Goal: Task Accomplishment & Management: Use online tool/utility

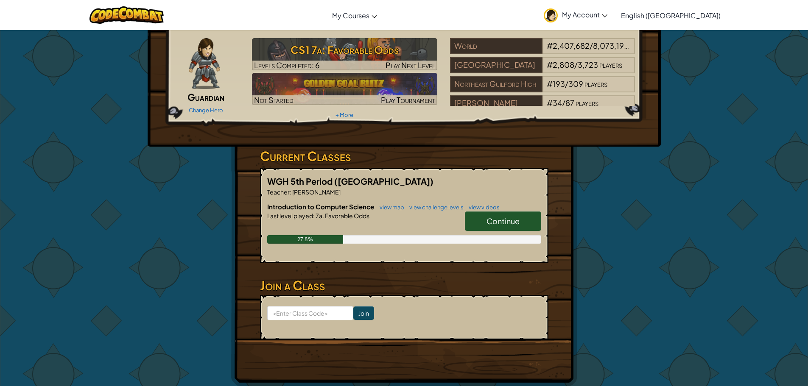
scroll to position [42, 0]
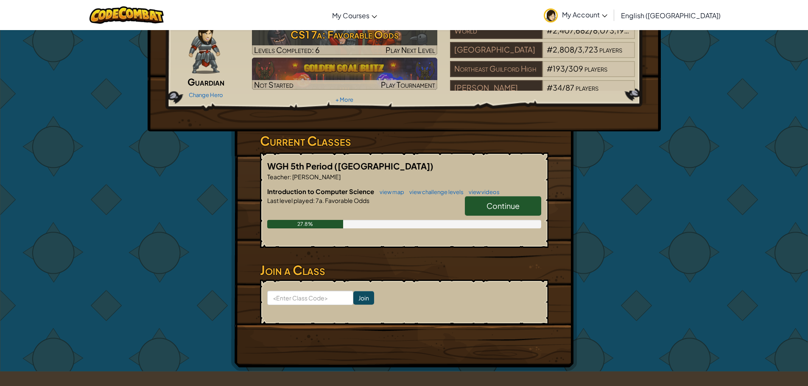
click at [496, 208] on span "Continue" at bounding box center [502, 206] width 33 height 10
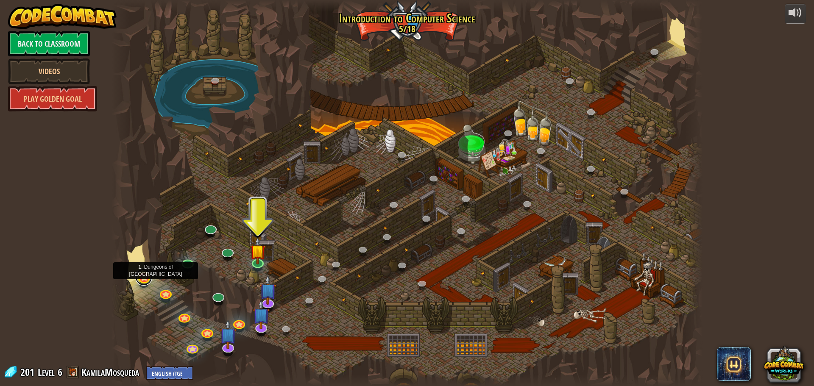
click at [147, 282] on link at bounding box center [143, 277] width 17 height 17
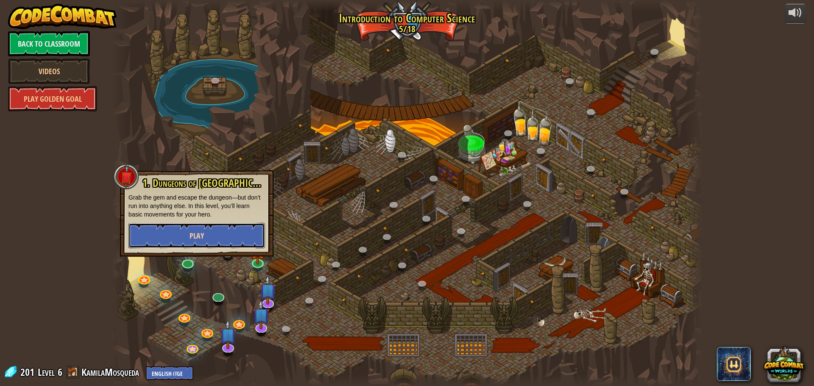
click at [236, 236] on button "Play" at bounding box center [196, 235] width 137 height 25
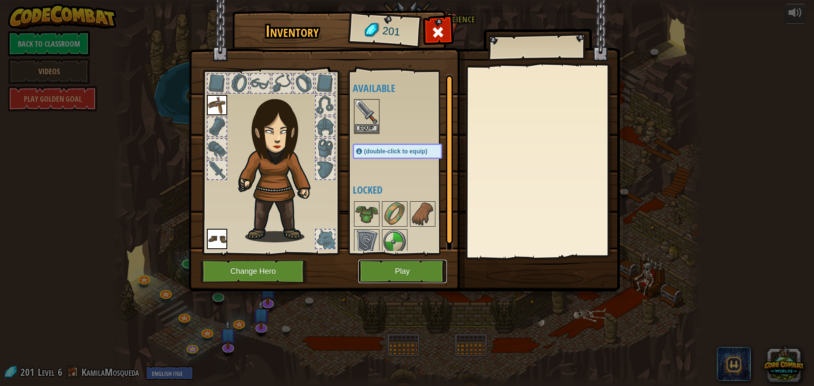
click at [370, 266] on button "Play" at bounding box center [402, 271] width 89 height 23
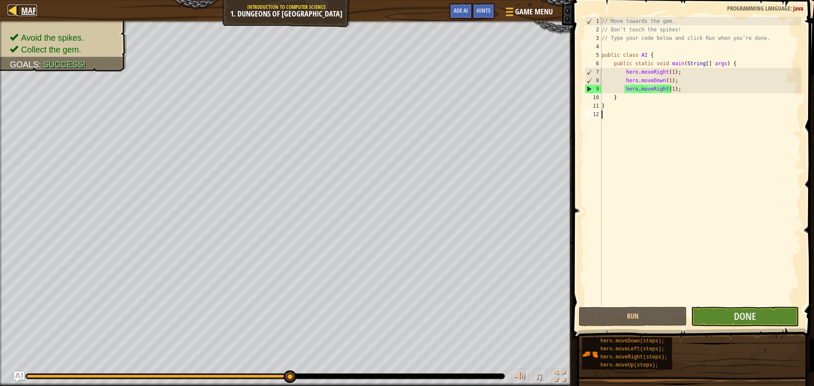
click at [15, 11] on div at bounding box center [13, 10] width 11 height 11
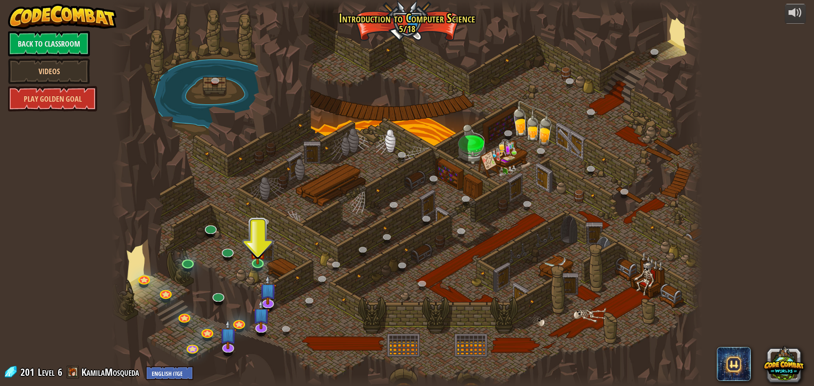
click at [162, 288] on div at bounding box center [407, 193] width 591 height 386
click at [164, 292] on link at bounding box center [165, 292] width 17 height 17
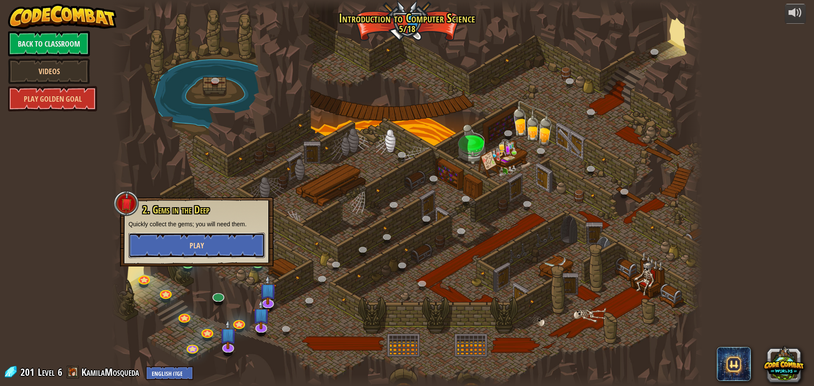
click at [236, 239] on button "Play" at bounding box center [196, 245] width 137 height 25
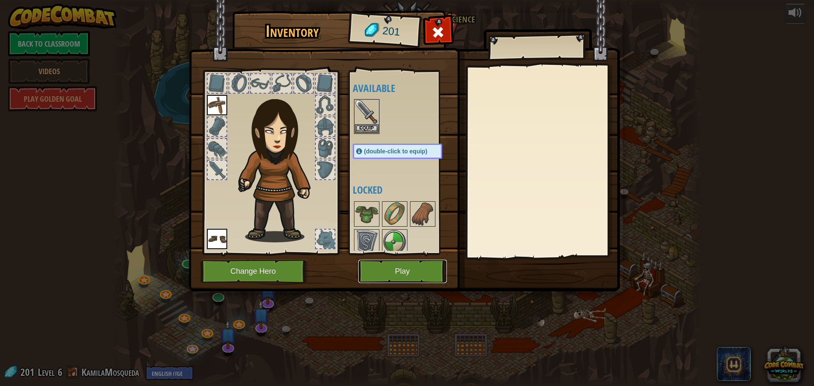
click at [375, 268] on button "Play" at bounding box center [402, 271] width 89 height 23
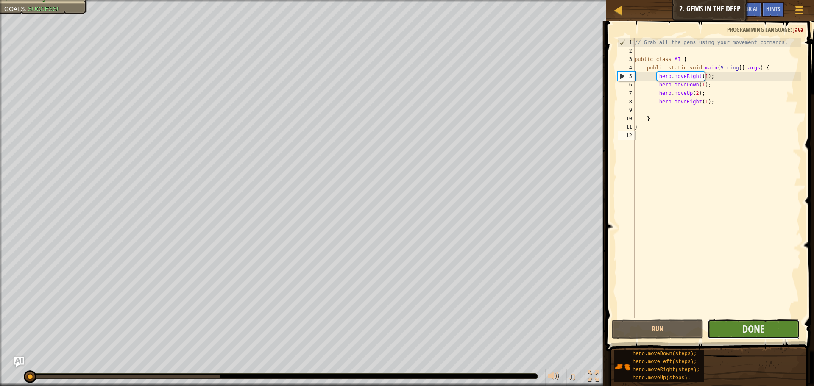
click at [740, 321] on button "Done" at bounding box center [754, 330] width 92 height 20
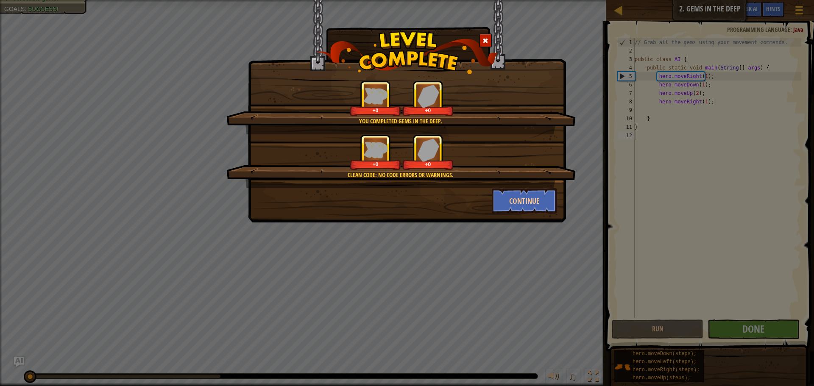
click at [557, 204] on div "Continue" at bounding box center [525, 200] width 78 height 25
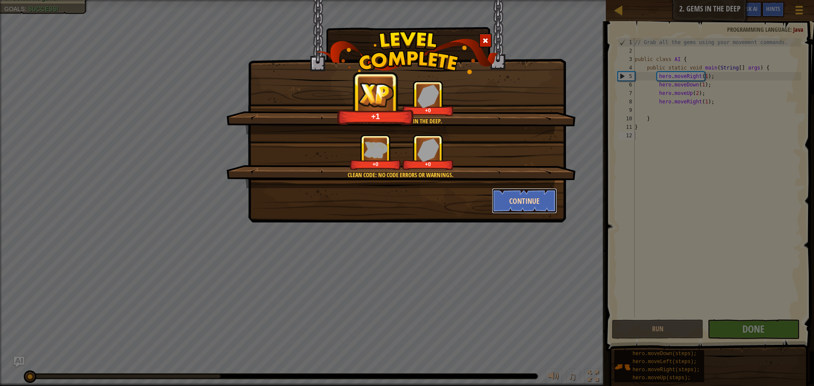
click at [551, 202] on button "Continue" at bounding box center [525, 200] width 66 height 25
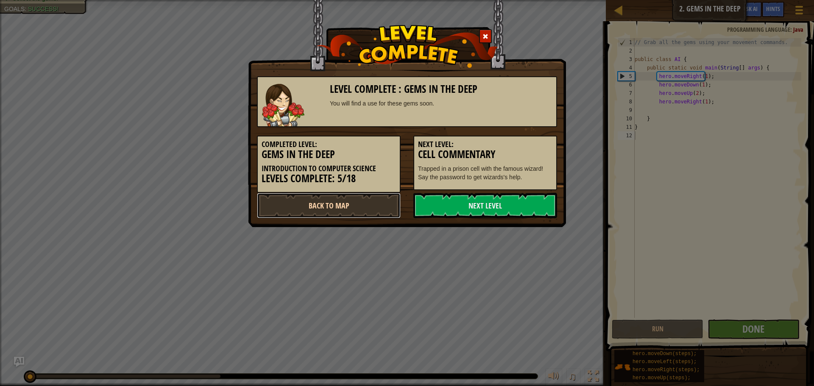
click at [277, 202] on link "Back to Map" at bounding box center [329, 205] width 144 height 25
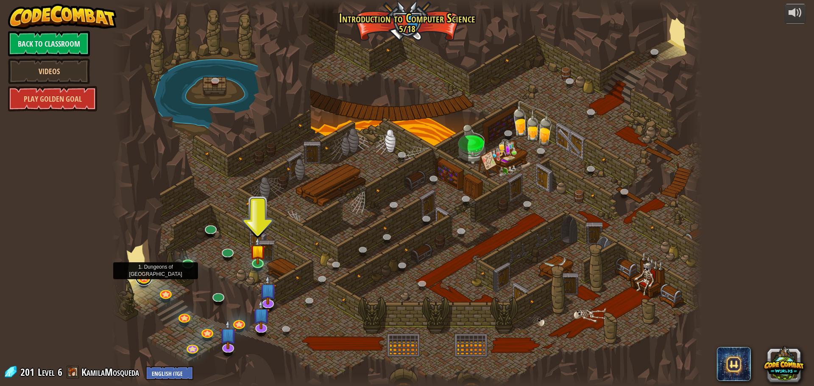
click at [143, 279] on link at bounding box center [143, 277] width 17 height 17
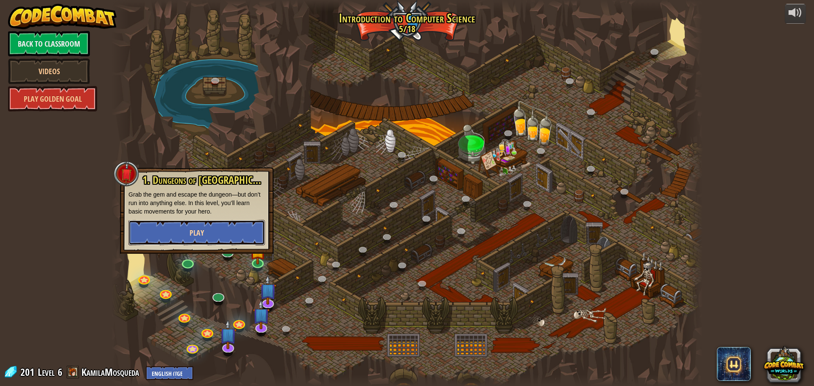
click at [178, 229] on button "Play" at bounding box center [196, 232] width 137 height 25
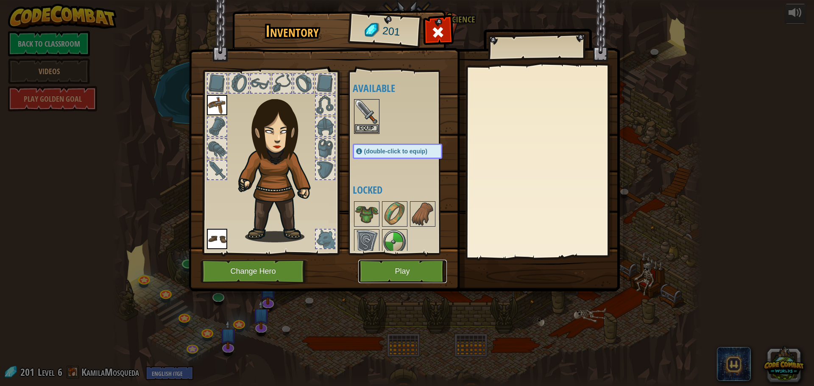
click at [432, 265] on button "Play" at bounding box center [402, 271] width 89 height 23
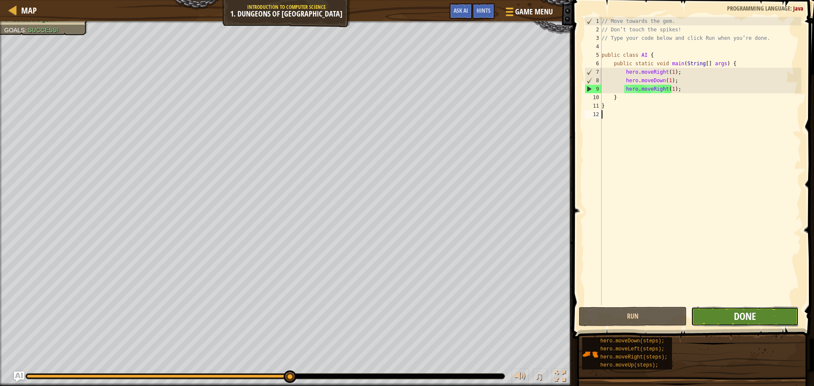
click at [746, 315] on span "Done" at bounding box center [745, 317] width 22 height 14
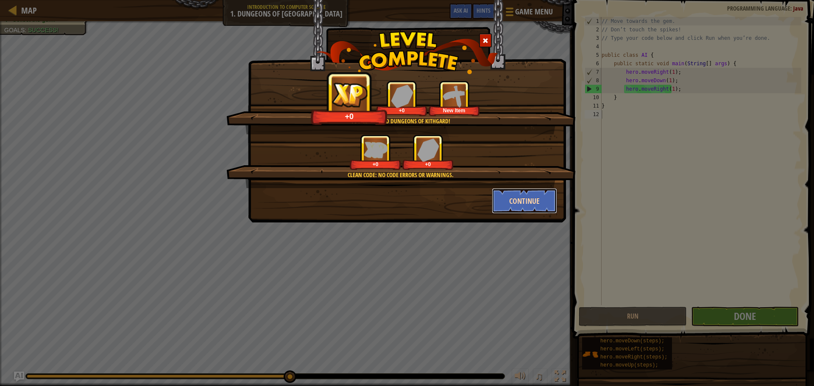
click at [532, 205] on button "Continue" at bounding box center [525, 200] width 66 height 25
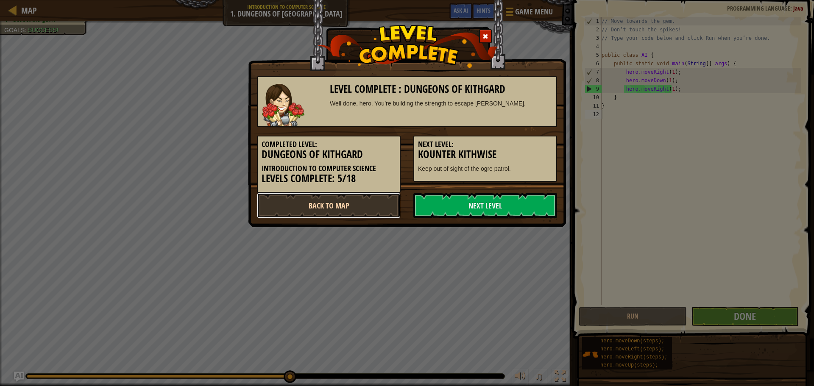
click at [336, 201] on link "Back to Map" at bounding box center [329, 205] width 144 height 25
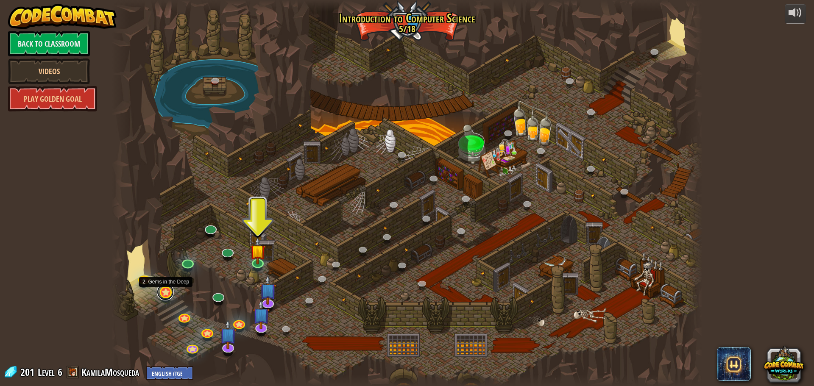
click at [166, 297] on link at bounding box center [165, 292] width 17 height 17
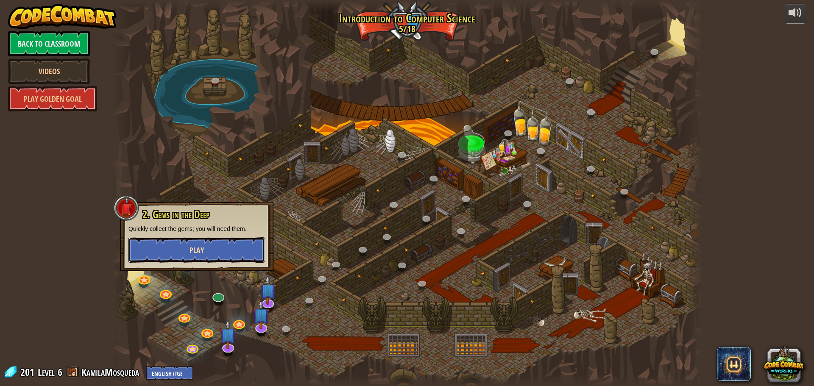
click at [207, 247] on button "Play" at bounding box center [196, 249] width 137 height 25
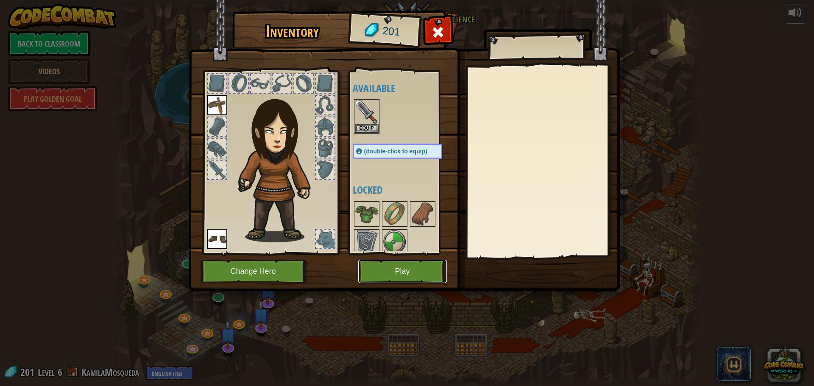
click at [376, 274] on button "Play" at bounding box center [402, 271] width 89 height 23
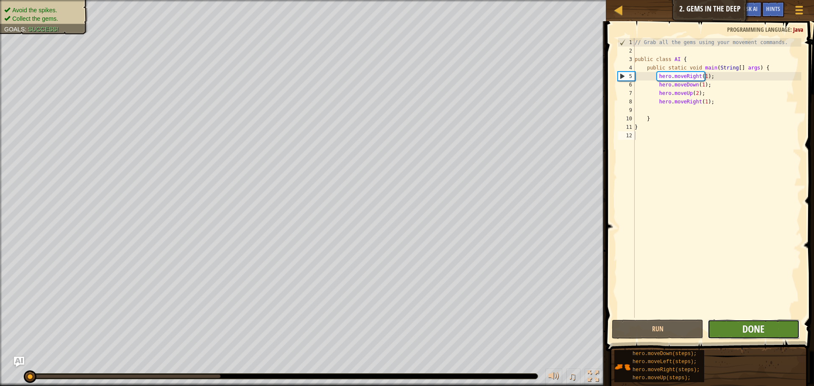
click at [758, 332] on span "Done" at bounding box center [754, 329] width 22 height 14
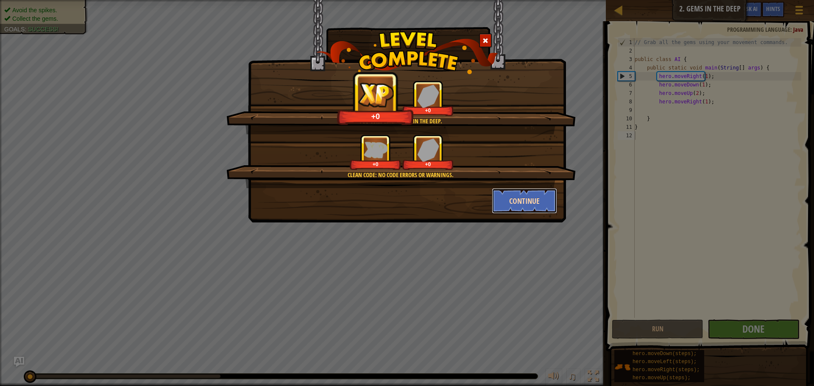
click at [503, 197] on button "Continue" at bounding box center [525, 200] width 66 height 25
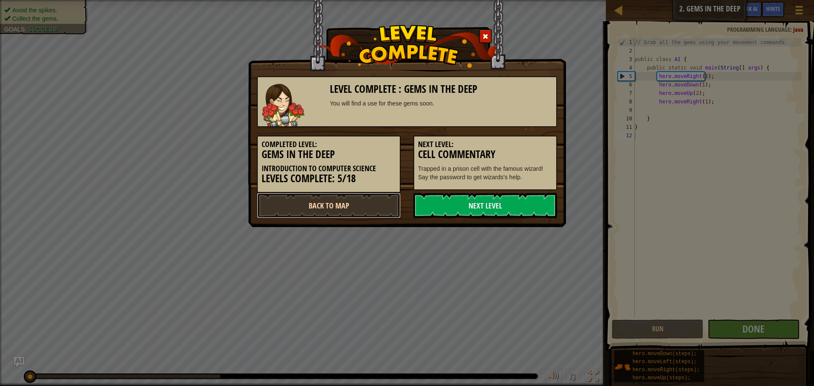
click at [367, 206] on link "Back to Map" at bounding box center [329, 205] width 144 height 25
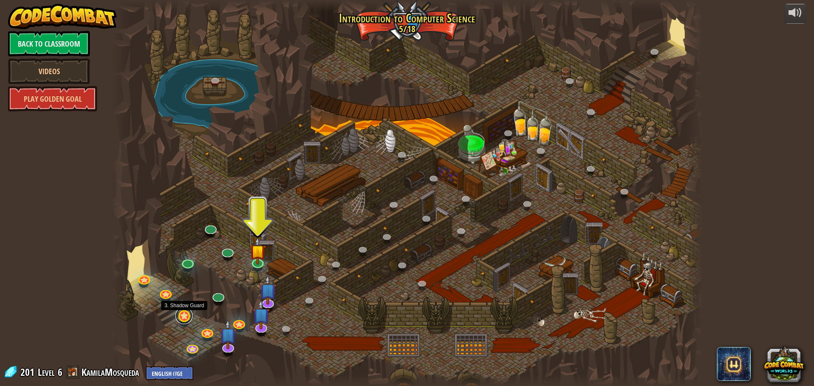
click at [183, 318] on link at bounding box center [184, 315] width 17 height 17
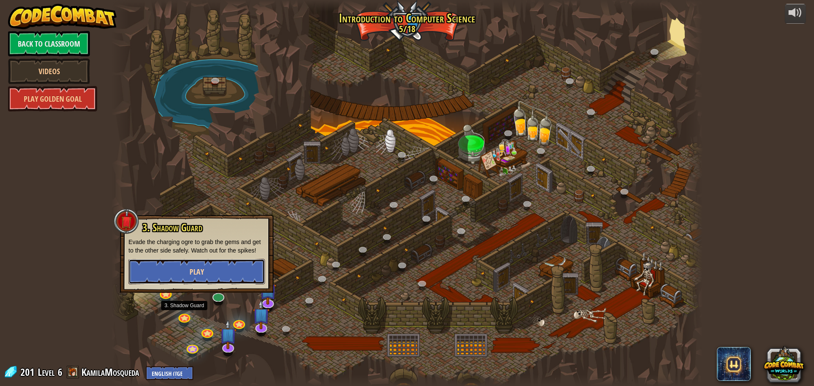
click at [236, 267] on button "Play" at bounding box center [196, 271] width 137 height 25
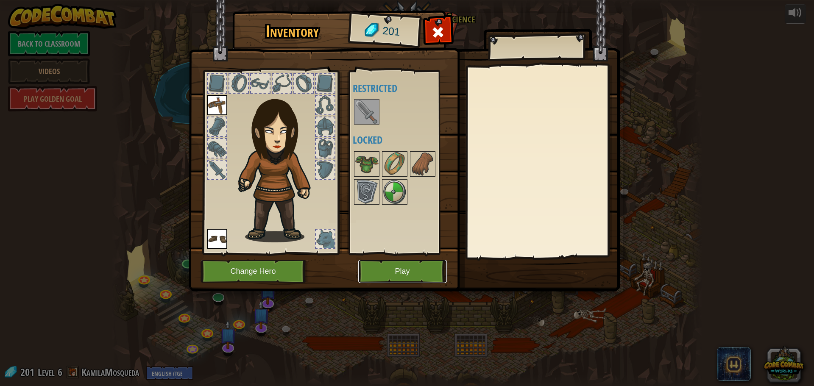
click at [402, 277] on button "Play" at bounding box center [402, 271] width 89 height 23
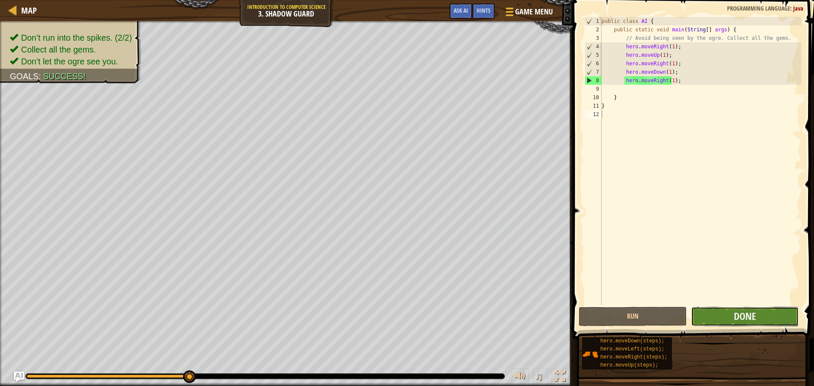
click at [760, 311] on button "Done" at bounding box center [745, 317] width 108 height 20
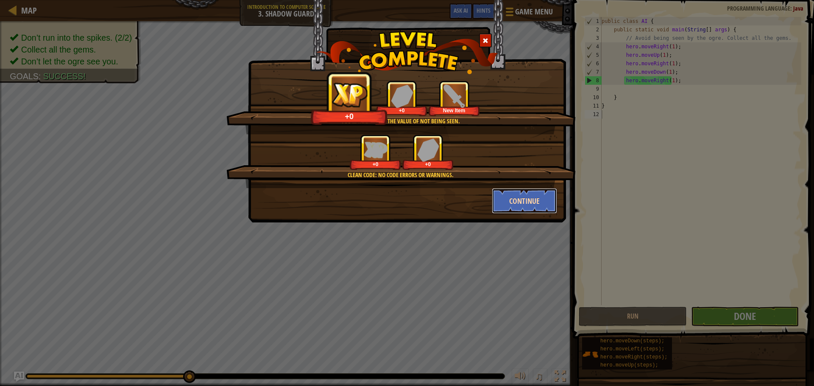
click at [520, 206] on button "Continue" at bounding box center [525, 200] width 66 height 25
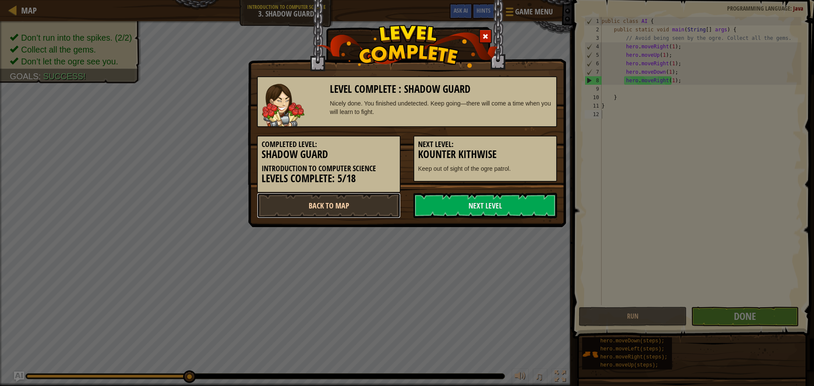
click at [369, 206] on link "Back to Map" at bounding box center [329, 205] width 144 height 25
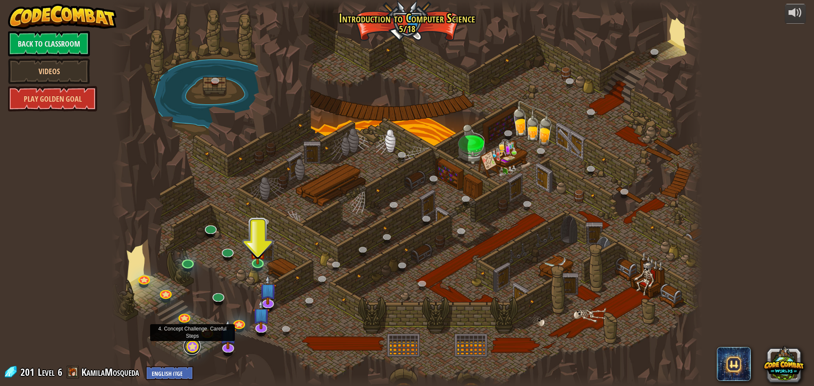
click at [191, 347] on link at bounding box center [192, 346] width 17 height 17
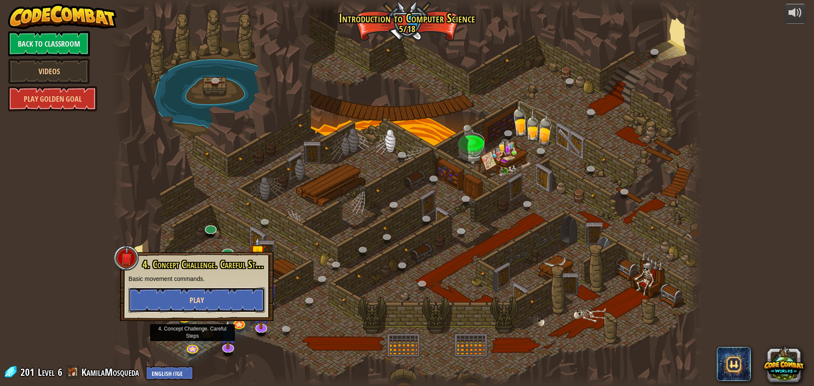
click at [232, 291] on button "Play" at bounding box center [196, 300] width 137 height 25
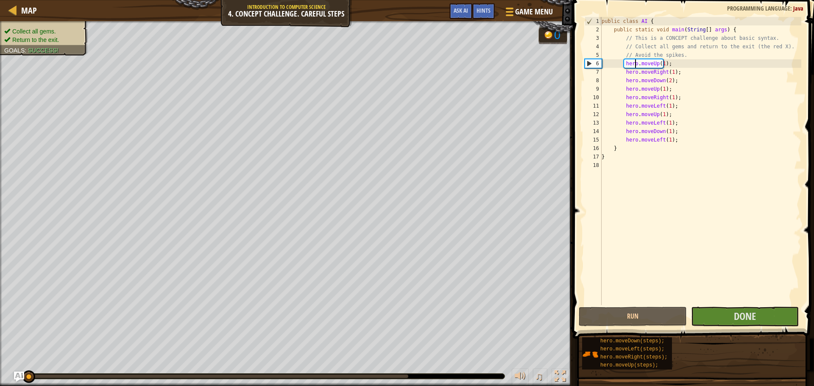
click at [636, 62] on div "public class AI { public static void main ( String [ ] args ) { // This is a CO…" at bounding box center [700, 169] width 201 height 305
click at [590, 64] on div "6" at bounding box center [593, 63] width 17 height 8
type textarea "}"
click at [590, 64] on div "6" at bounding box center [593, 63] width 17 height 8
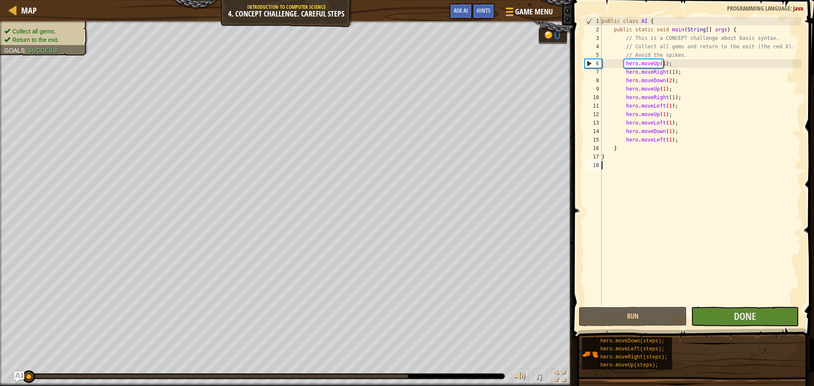
click at [590, 64] on div "6" at bounding box center [593, 63] width 17 height 8
type textarea "hero.moveUp(1);"
click at [802, 106] on span at bounding box center [694, 157] width 248 height 364
click at [650, 321] on button "Run" at bounding box center [633, 317] width 108 height 20
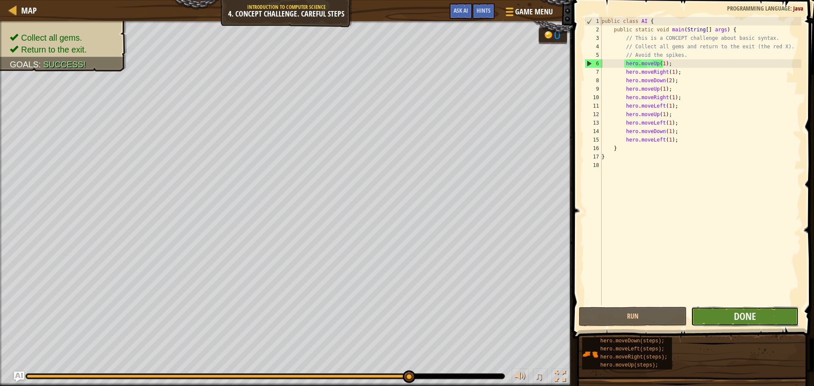
click at [788, 311] on button "Done" at bounding box center [745, 317] width 108 height 20
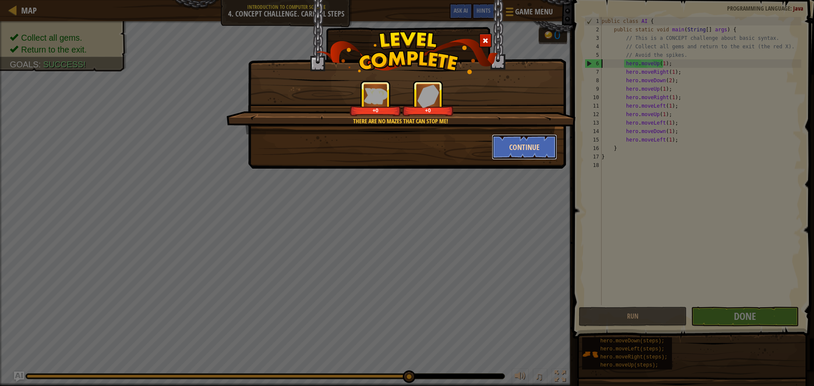
click at [538, 156] on button "Continue" at bounding box center [525, 146] width 66 height 25
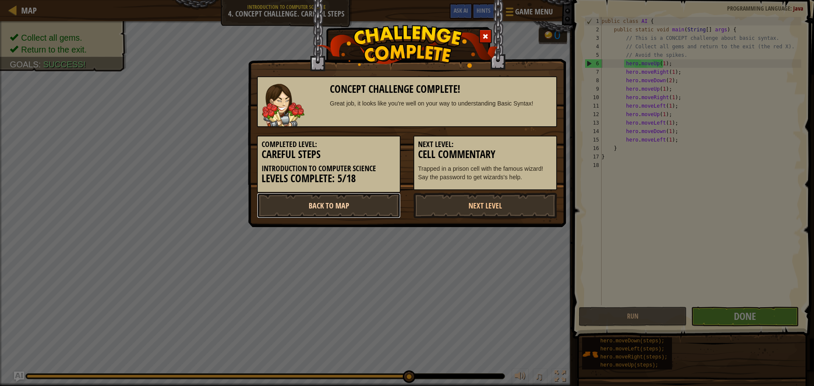
click at [365, 209] on link "Back to Map" at bounding box center [329, 205] width 144 height 25
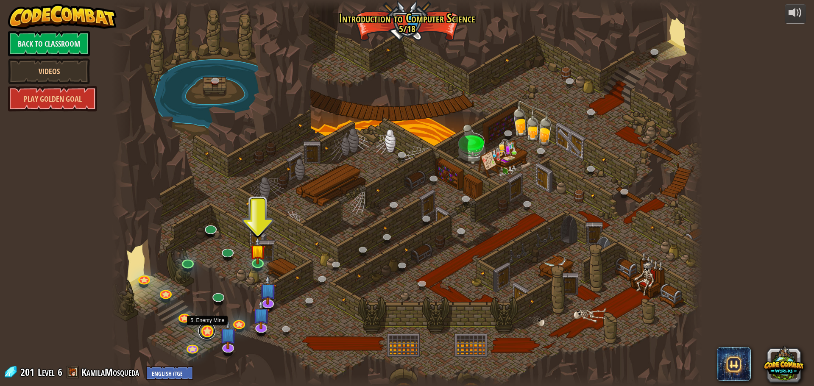
click at [209, 327] on link at bounding box center [206, 331] width 17 height 17
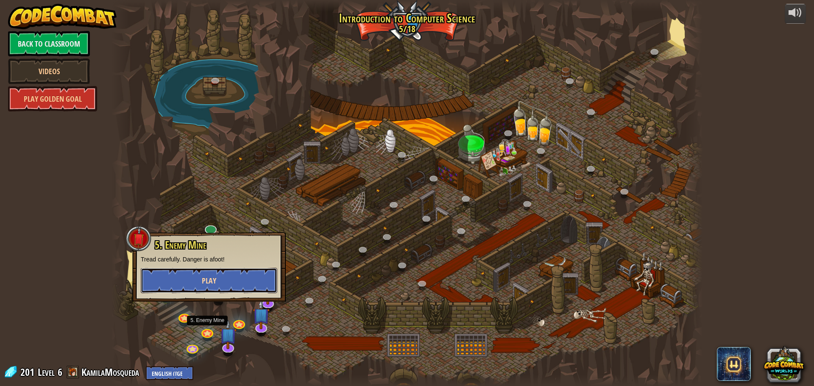
click at [240, 277] on button "Play" at bounding box center [209, 280] width 137 height 25
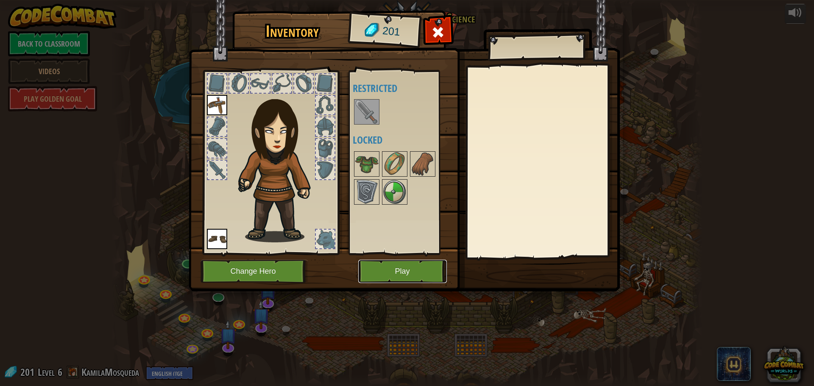
click at [390, 281] on button "Play" at bounding box center [402, 271] width 89 height 23
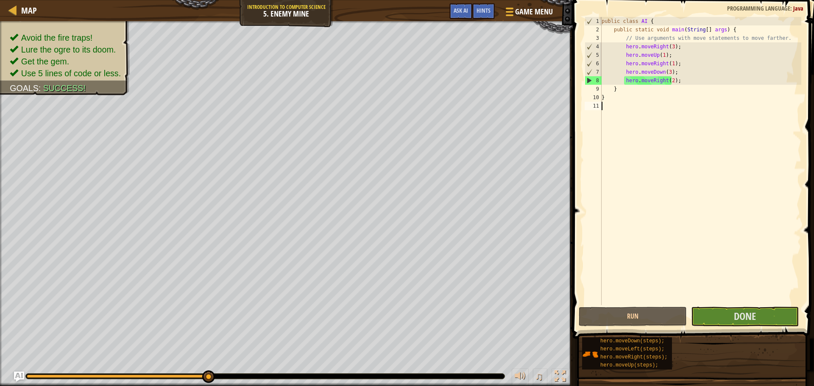
click at [732, 304] on div "public class AI { public static void main ( String [ ] args ) { // Use argument…" at bounding box center [700, 169] width 201 height 305
click at [737, 315] on span "Done" at bounding box center [745, 317] width 22 height 14
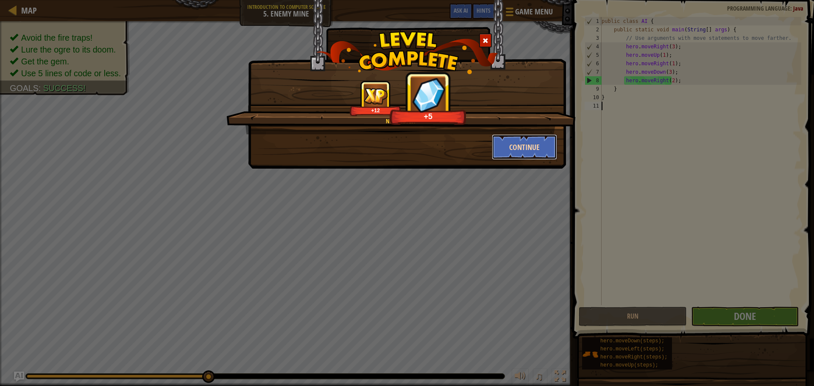
click at [534, 142] on button "Continue" at bounding box center [525, 146] width 66 height 25
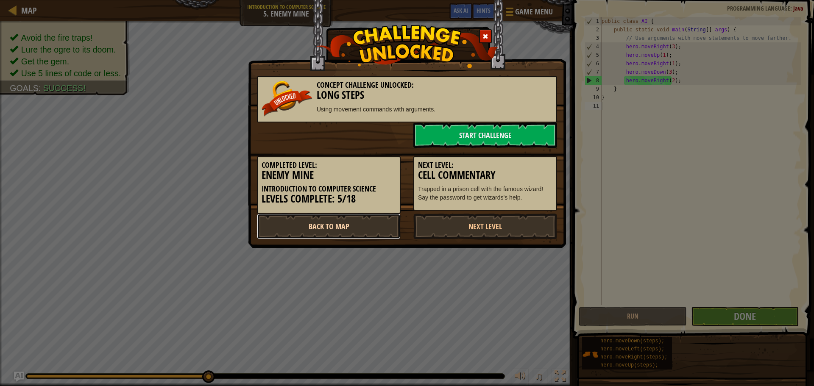
click at [367, 236] on link "Back to Map" at bounding box center [329, 226] width 144 height 25
